Goal: Information Seeking & Learning: Check status

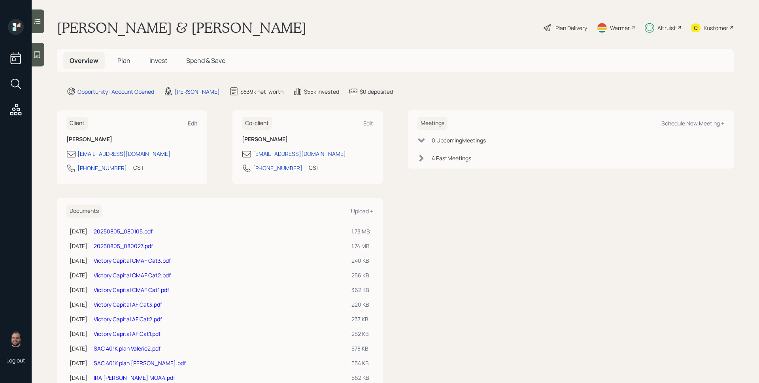
click at [662, 29] on div "Altruist" at bounding box center [666, 28] width 19 height 8
click at [157, 58] on span "Invest" at bounding box center [158, 60] width 18 height 9
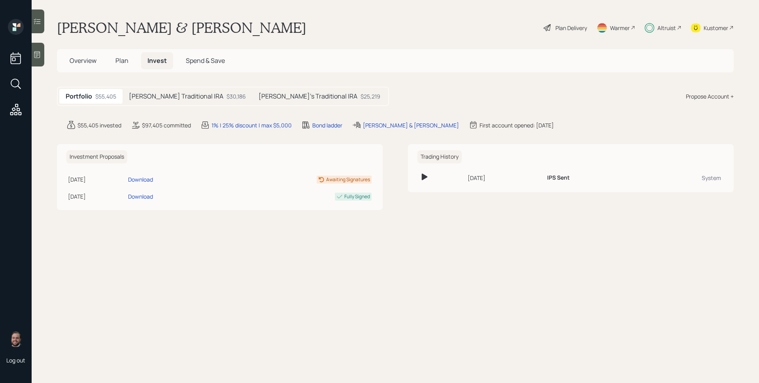
click at [261, 90] on div "Valerie's Traditional IRA $25,219" at bounding box center [319, 96] width 134 height 15
